Goal: Information Seeking & Learning: Learn about a topic

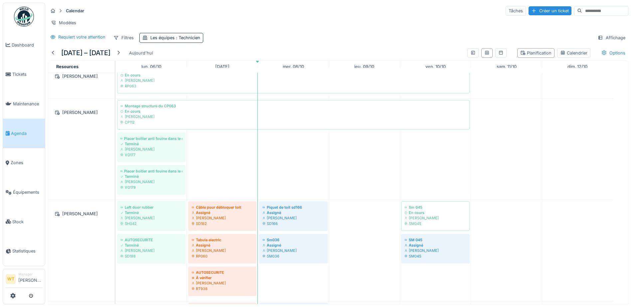
scroll to position [233, 0]
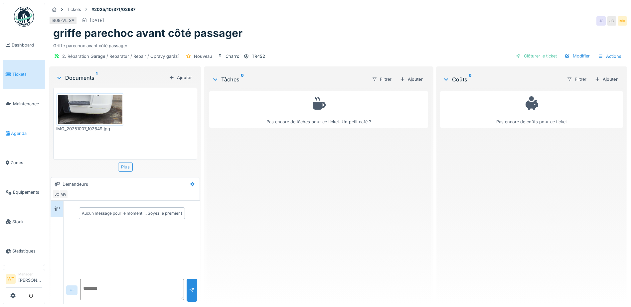
click at [18, 131] on span "Agenda" at bounding box center [26, 133] width 31 height 6
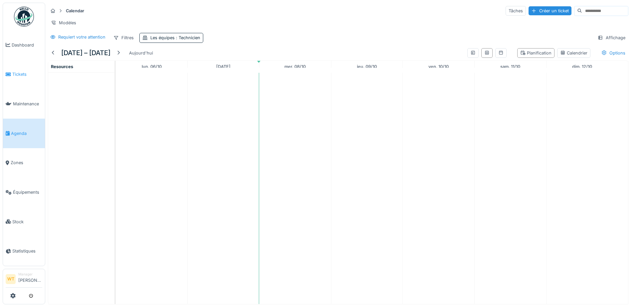
click at [22, 73] on span "Tickets" at bounding box center [27, 74] width 30 height 6
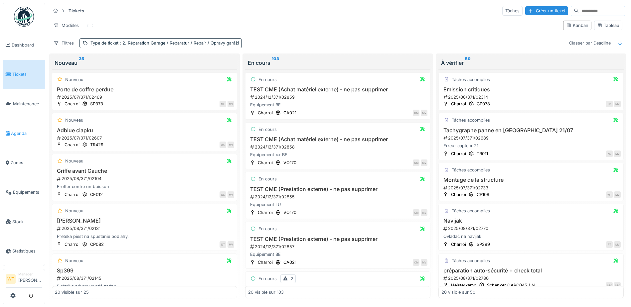
scroll to position [4, 0]
click at [15, 130] on span "Agenda" at bounding box center [26, 133] width 31 height 6
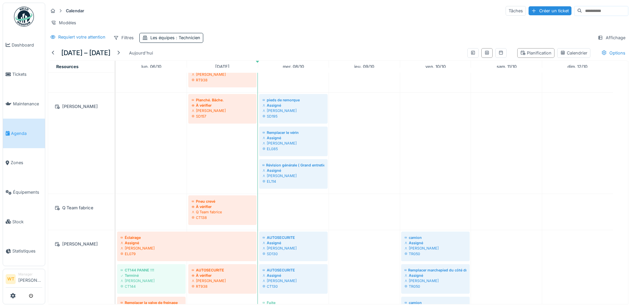
scroll to position [399, 0]
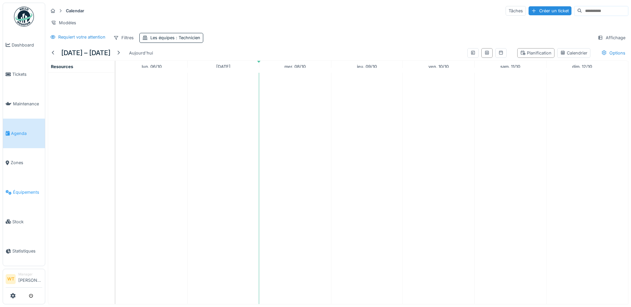
click at [28, 189] on span "Équipements" at bounding box center [27, 192] width 29 height 6
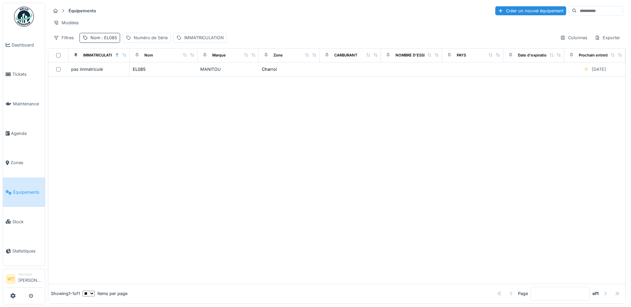
click at [104, 40] on span ": EL085" at bounding box center [108, 37] width 17 height 5
click at [143, 74] on icon at bounding box center [140, 74] width 5 height 4
click at [139, 74] on input "Nom" at bounding box center [115, 75] width 66 height 14
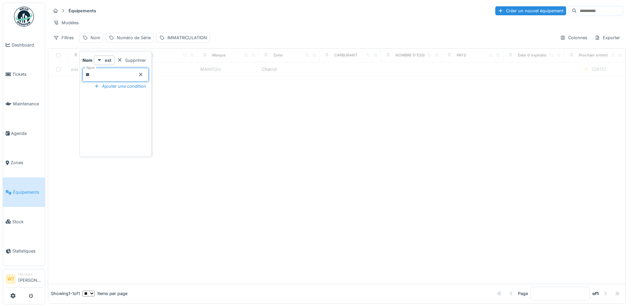
type input "**"
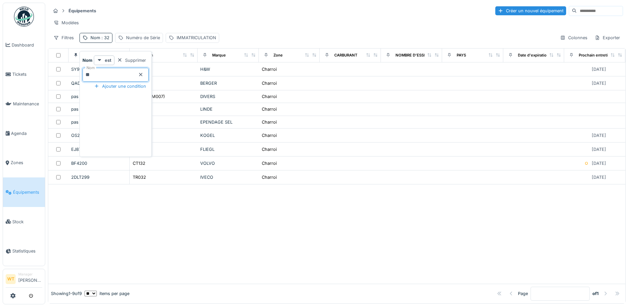
click at [221, 22] on div "Modèles" at bounding box center [337, 23] width 572 height 10
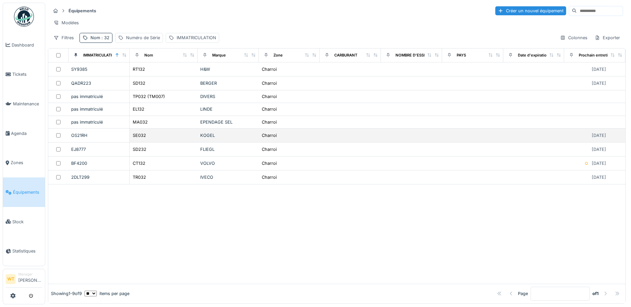
click at [147, 137] on div "SE032" at bounding box center [163, 135] width 63 height 7
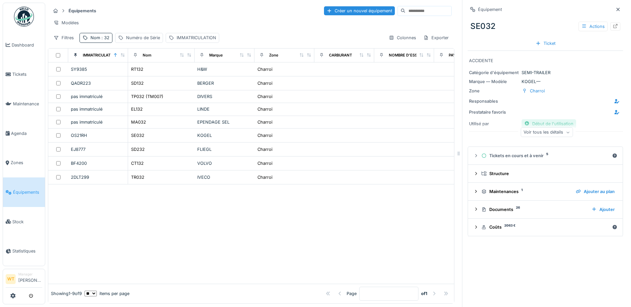
drag, startPoint x: 555, startPoint y: 135, endPoint x: 557, endPoint y: 119, distance: 15.7
click at [555, 134] on div "Voir tous les détails" at bounding box center [546, 133] width 52 height 10
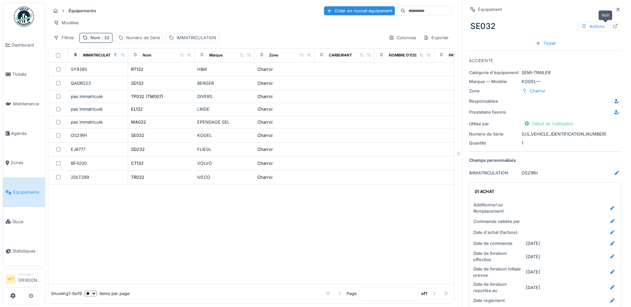
click at [613, 28] on icon at bounding box center [615, 26] width 4 height 4
click at [90, 43] on div "Nom : 32" at bounding box center [95, 38] width 33 height 10
click at [142, 21] on div "Modèles" at bounding box center [251, 23] width 401 height 10
